Goal: Information Seeking & Learning: Understand process/instructions

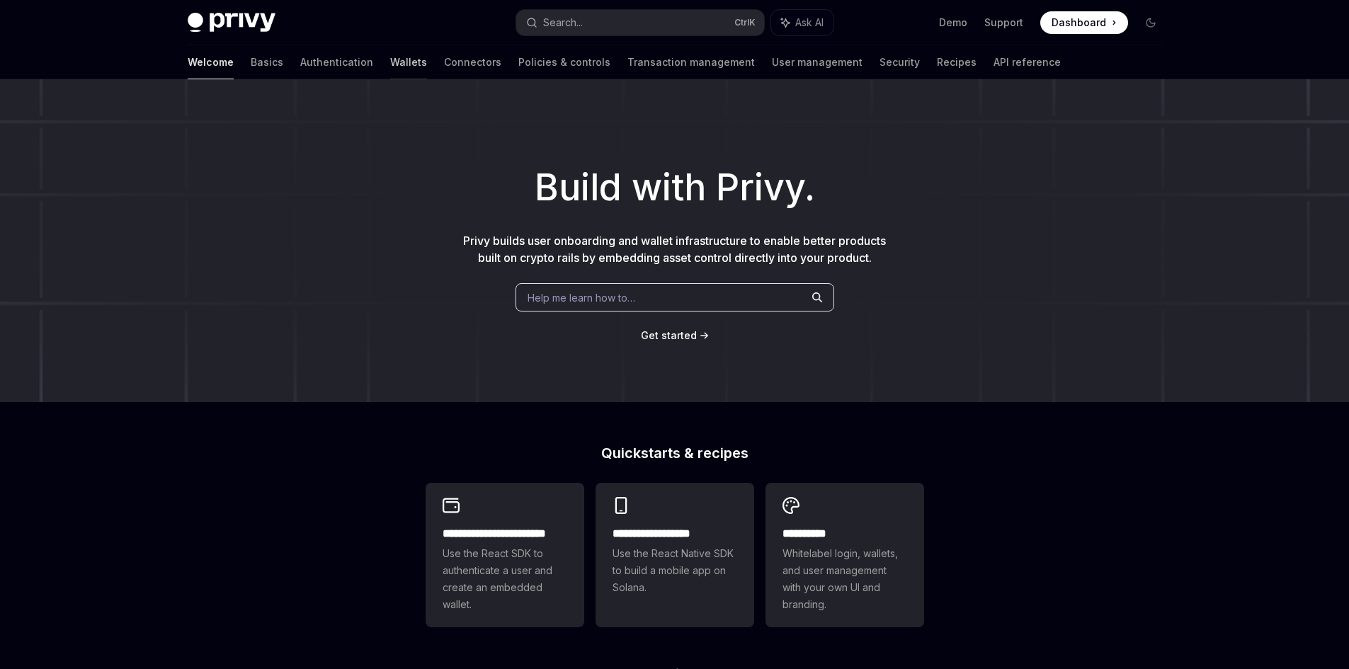
click at [390, 60] on link "Wallets" at bounding box center [408, 62] width 37 height 34
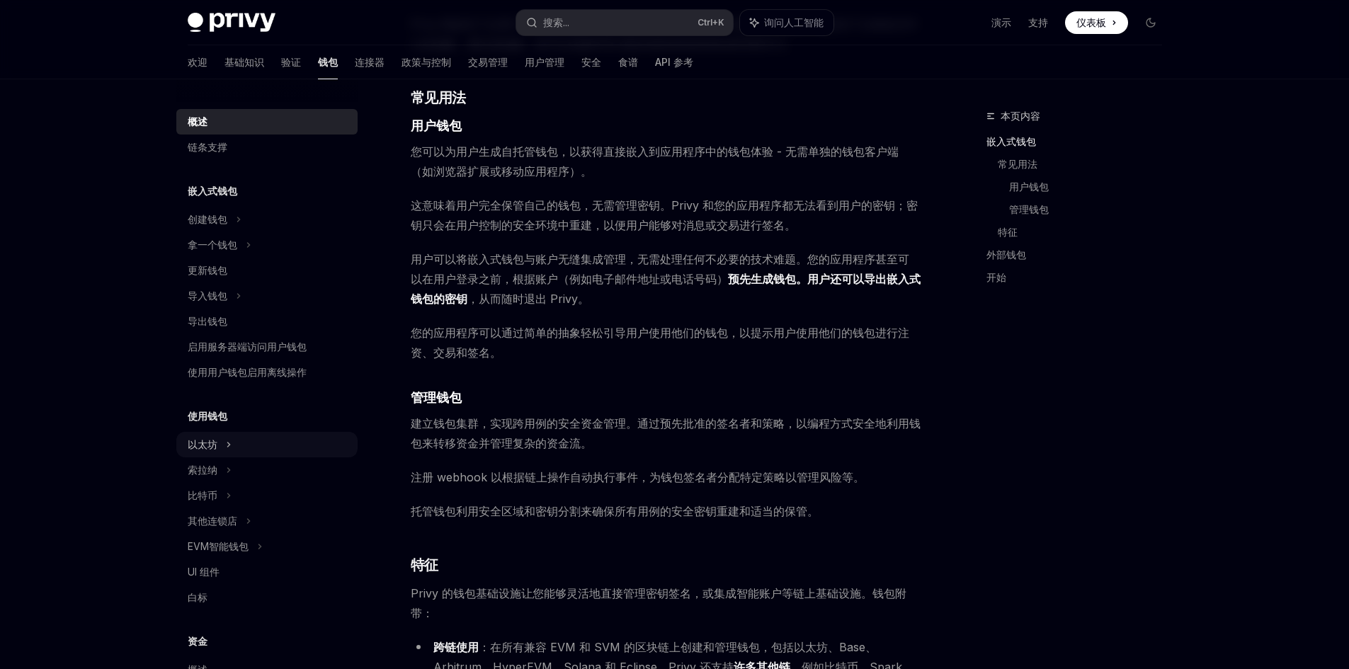
scroll to position [1133, 0]
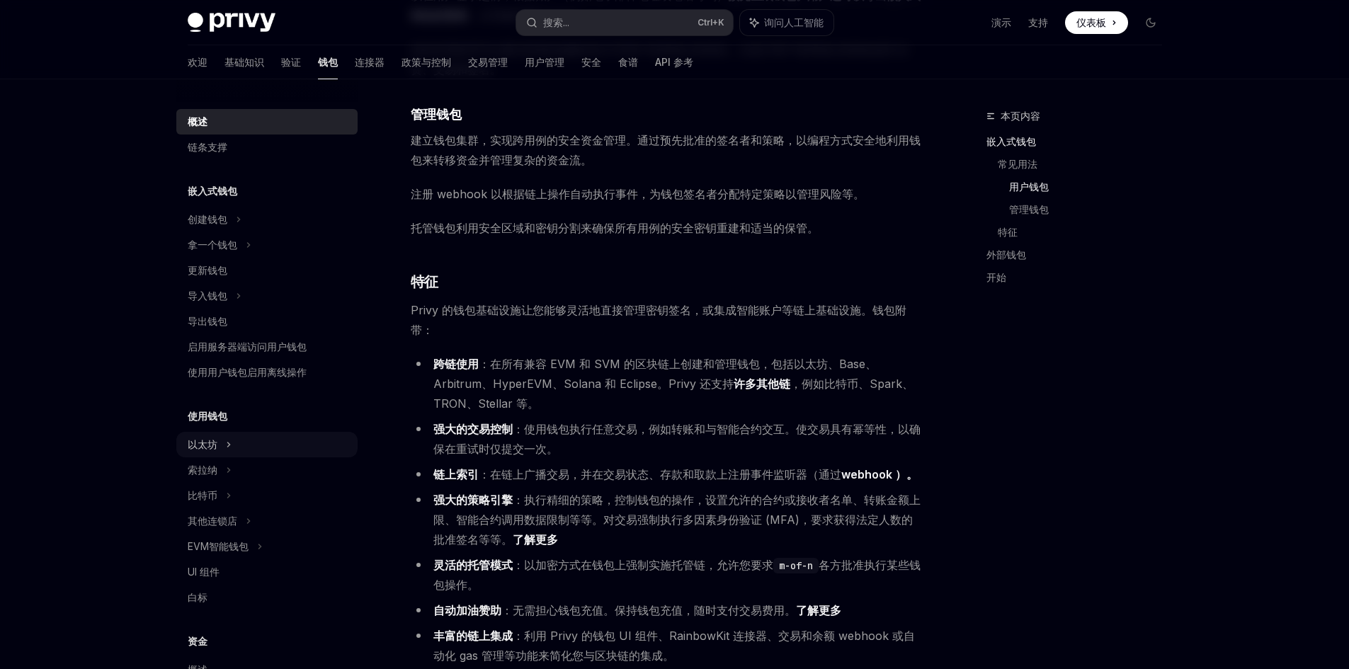
click at [213, 225] on font "以太坊" at bounding box center [208, 219] width 40 height 12
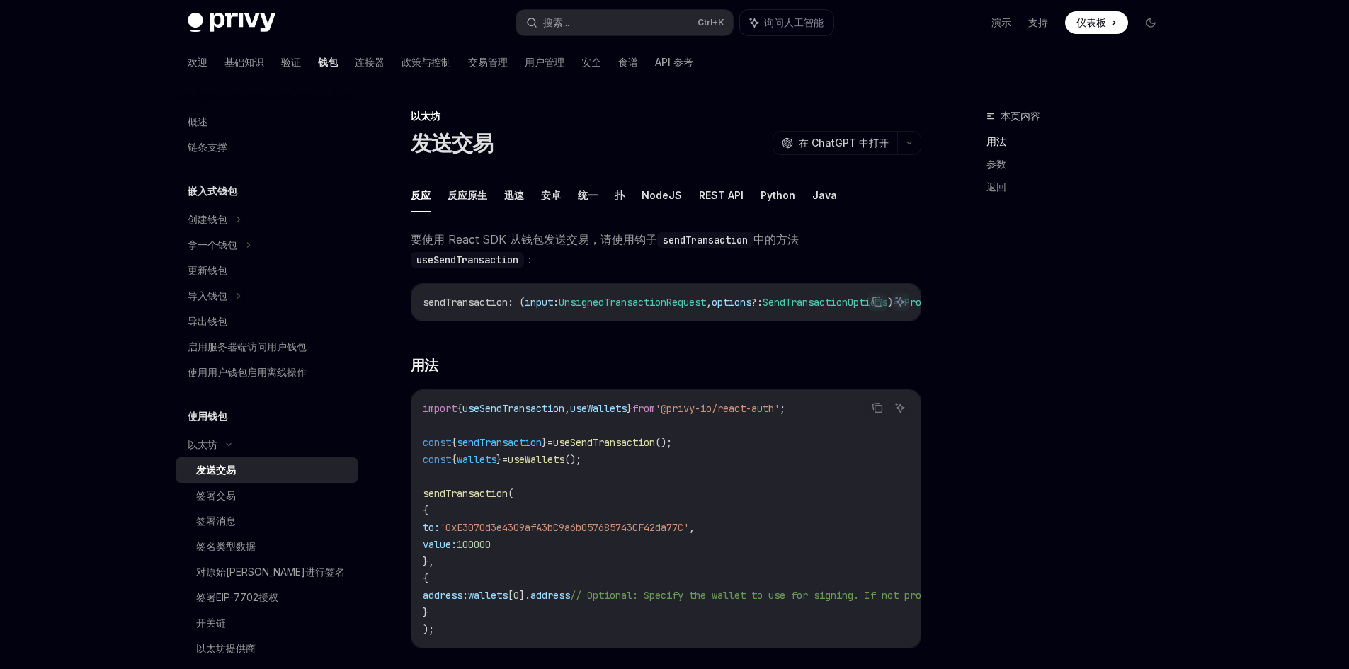
click at [210, 197] on font "使用钱包" at bounding box center [213, 191] width 50 height 12
click at [218, 220] on font "创建钱包" at bounding box center [208, 219] width 40 height 12
type textarea "*"
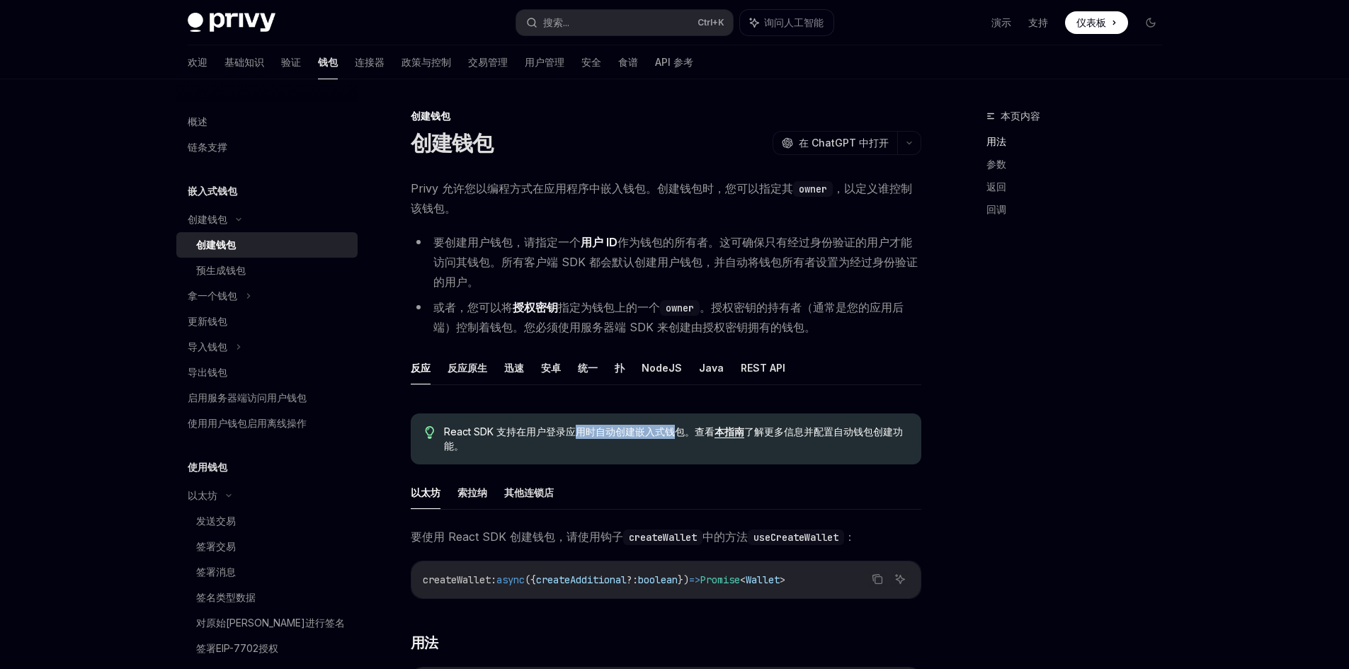
drag, startPoint x: 580, startPoint y: 431, endPoint x: 678, endPoint y: 438, distance: 98.1
click at [678, 438] on span "React SDK 支持在用户登录应用时自动创建嵌入式钱包。[PERSON_NAME] 本指南 了解更多信息并配置自动钱包创建功能。" at bounding box center [675, 439] width 463 height 28
click at [655, 483] on ul "以太坊 [PERSON_NAME]纳 其他连锁店" at bounding box center [666, 493] width 511 height 34
click at [561, 110] on div "创建钱包" at bounding box center [666, 116] width 511 height 14
click at [306, 57] on div "欢迎 基础知识 验证 钱包 连接器 政策与控制 交易管理 用户管理 安全 食谱 API 参考" at bounding box center [441, 62] width 506 height 34
